Goal: Task Accomplishment & Management: Use online tool/utility

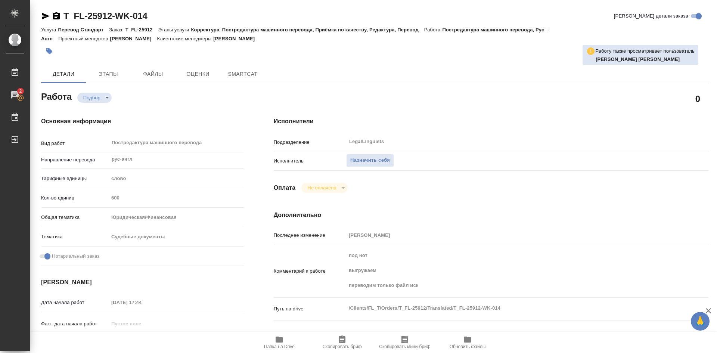
type textarea "x"
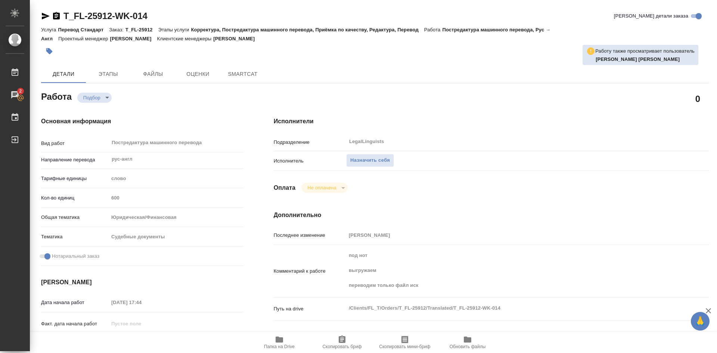
type textarea "x"
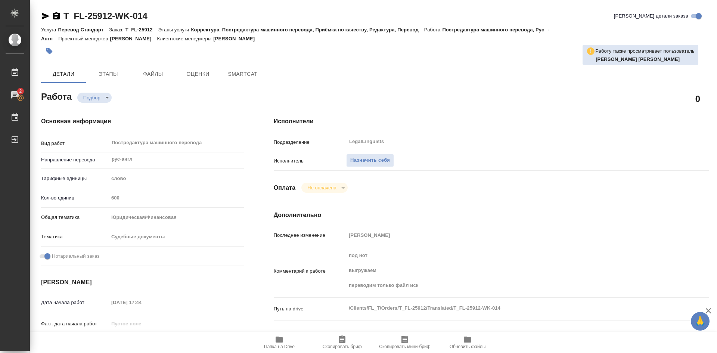
type textarea "x"
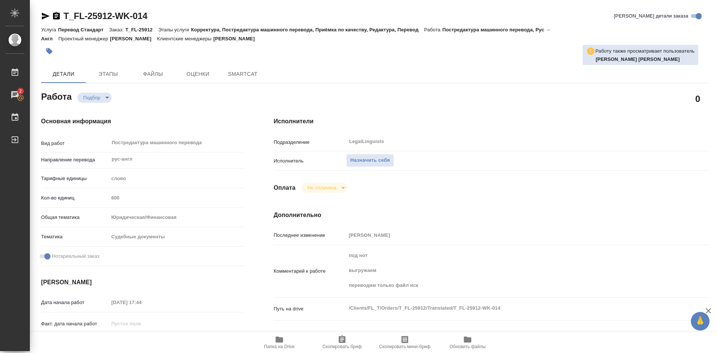
type textarea "x"
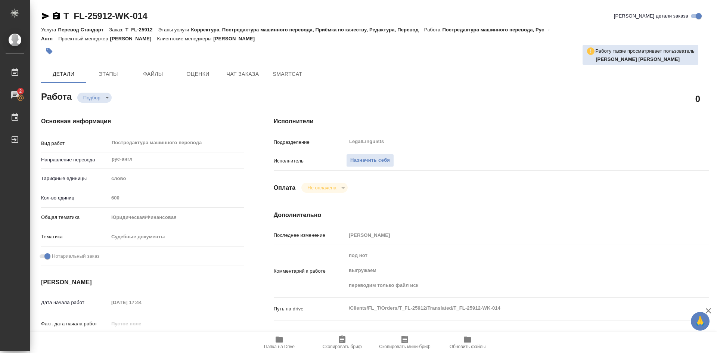
type textarea "x"
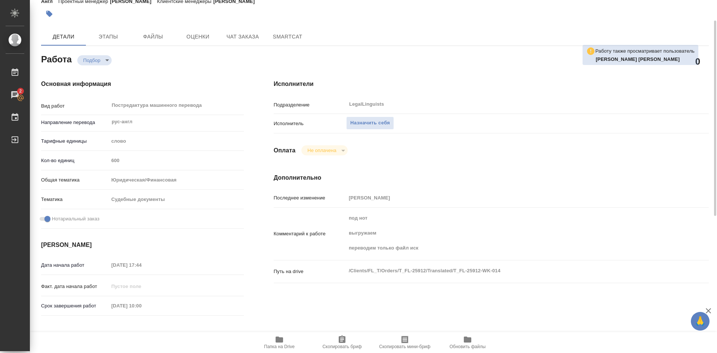
scroll to position [75, 0]
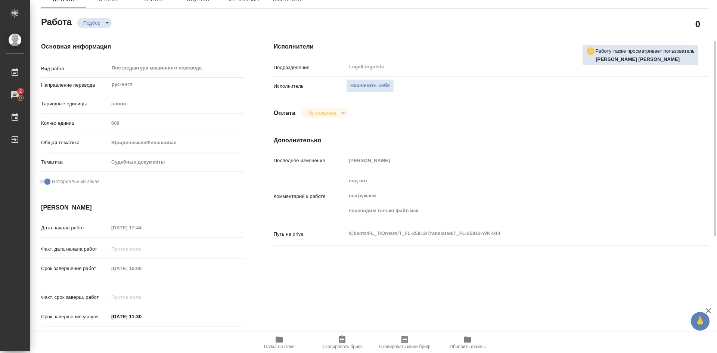
type textarea "x"
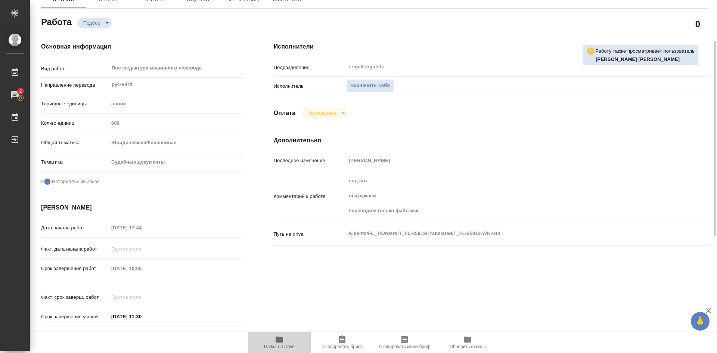
click at [282, 341] on icon "button" at bounding box center [279, 340] width 7 height 6
